Goal: Information Seeking & Learning: Find contact information

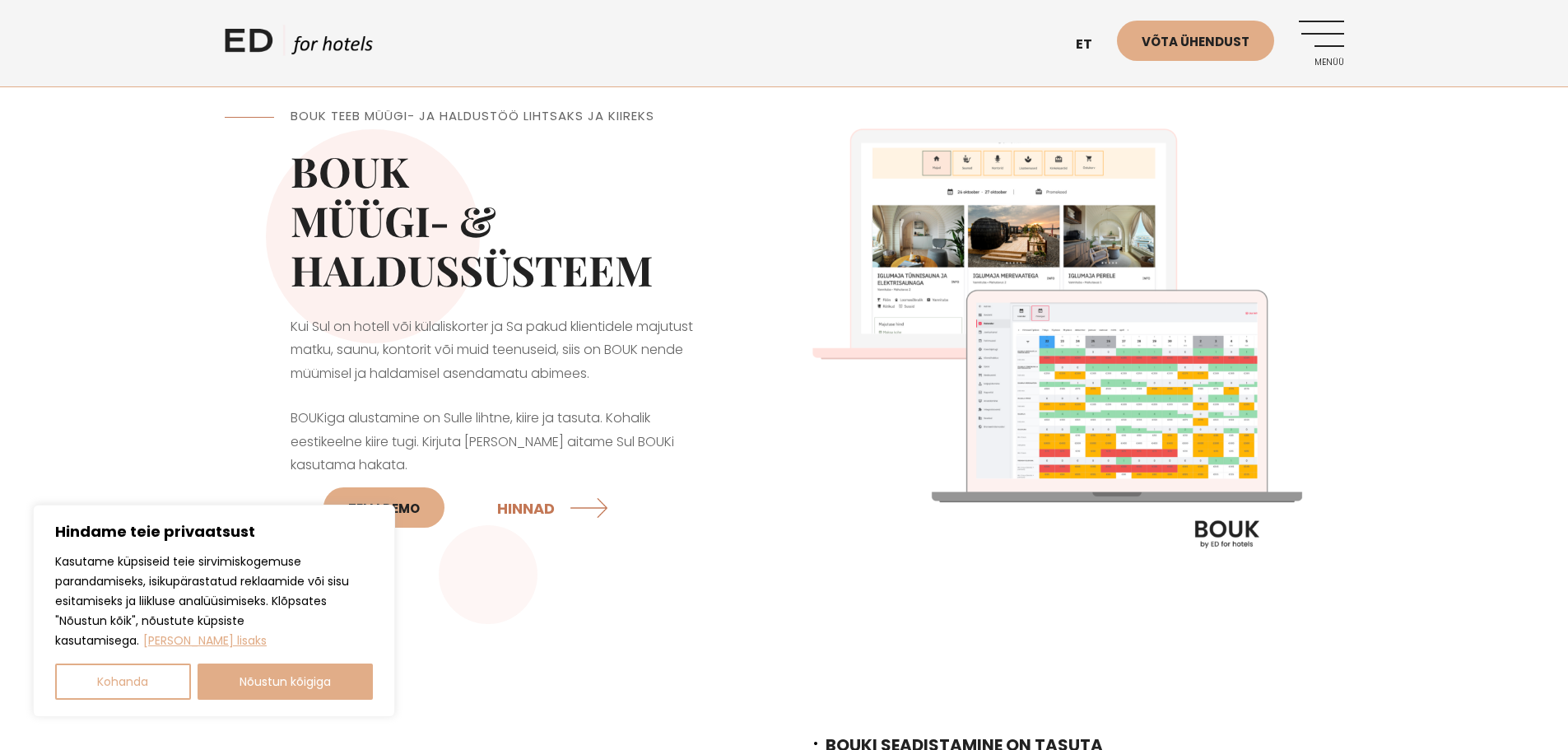
click at [1333, 48] on link "Menüü" at bounding box center [1321, 43] width 46 height 46
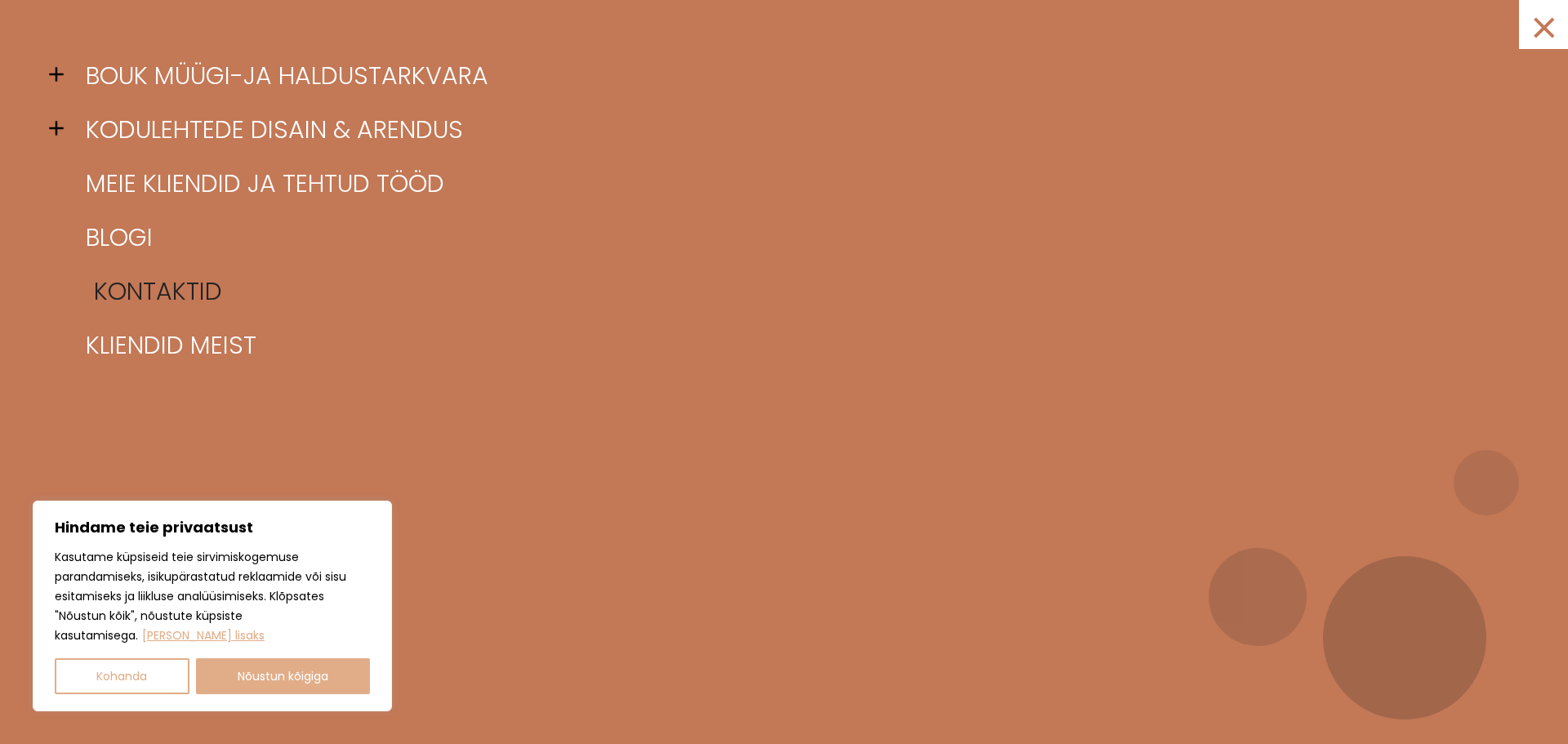
click at [172, 287] on link "Kontaktid" at bounding box center [804, 291] width 1445 height 54
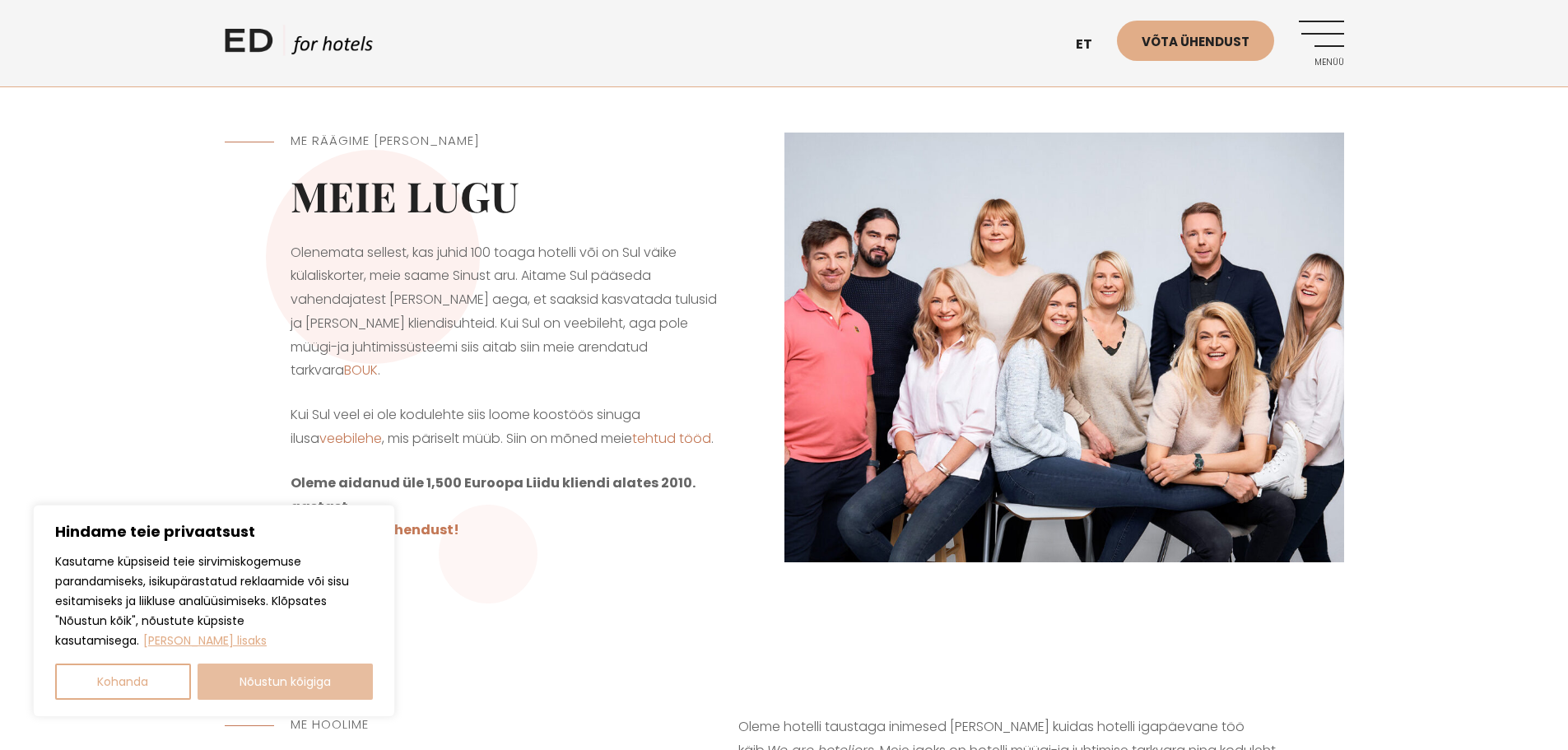
click at [261, 674] on button "Nõustun kõigiga" at bounding box center [285, 681] width 176 height 36
checkbox input "true"
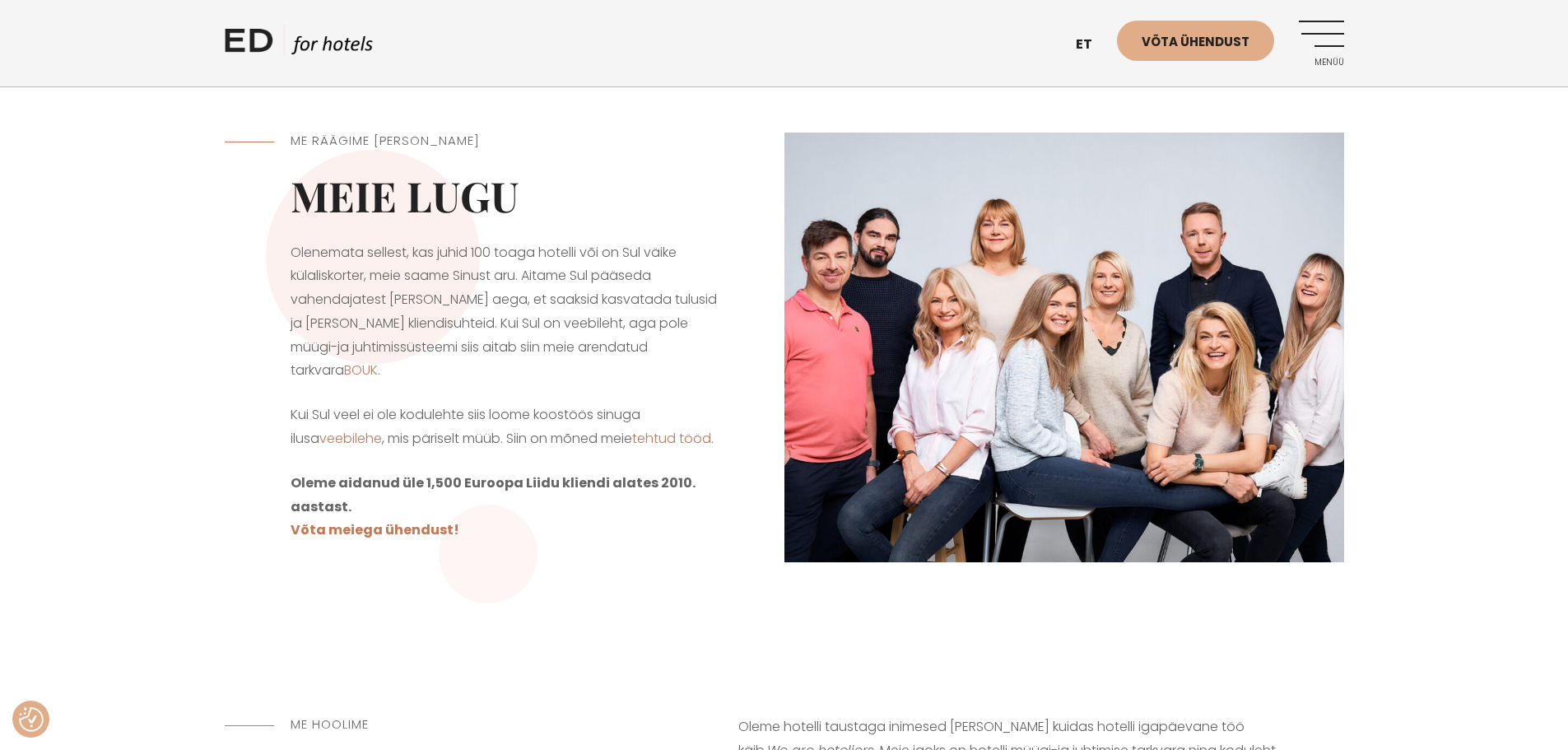
click at [1221, 354] on img at bounding box center [1063, 348] width 560 height 430
